Goal: Register for event/course

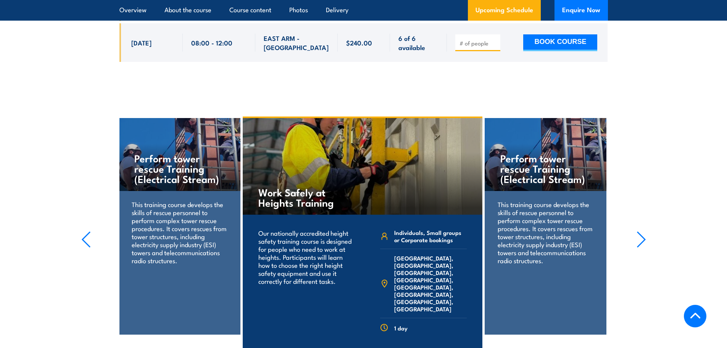
scroll to position [2116, 0]
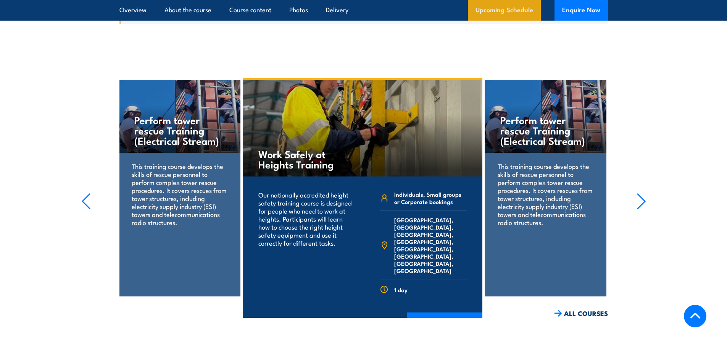
click at [495, 10] on link "Upcoming Schedule" at bounding box center [504, 10] width 73 height 21
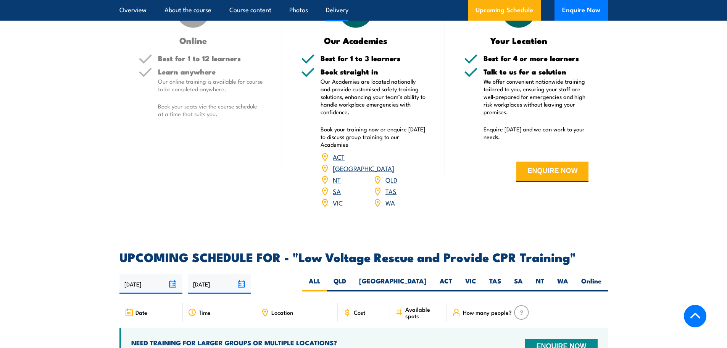
scroll to position [1056, 0]
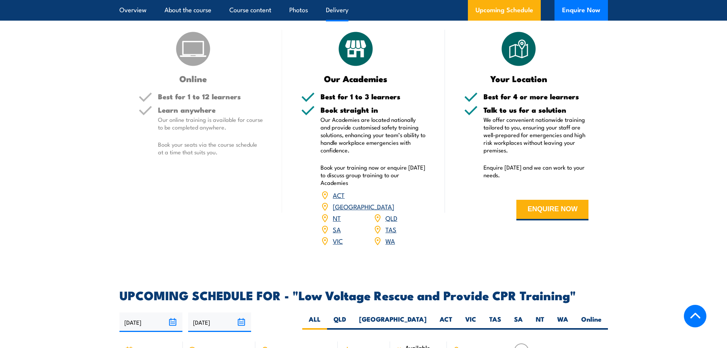
click at [388, 236] on link "WA" at bounding box center [391, 240] width 10 height 9
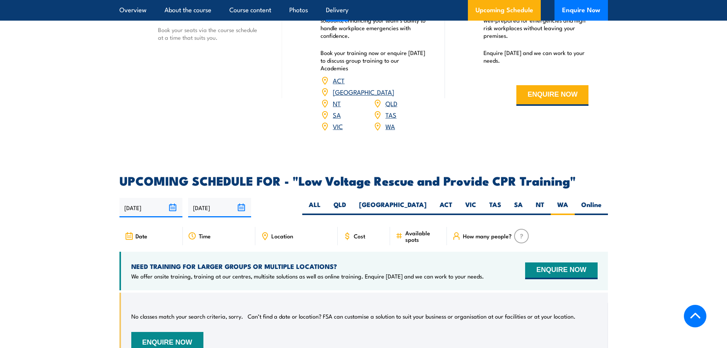
scroll to position [1132, 0]
